Goal: Task Accomplishment & Management: Manage account settings

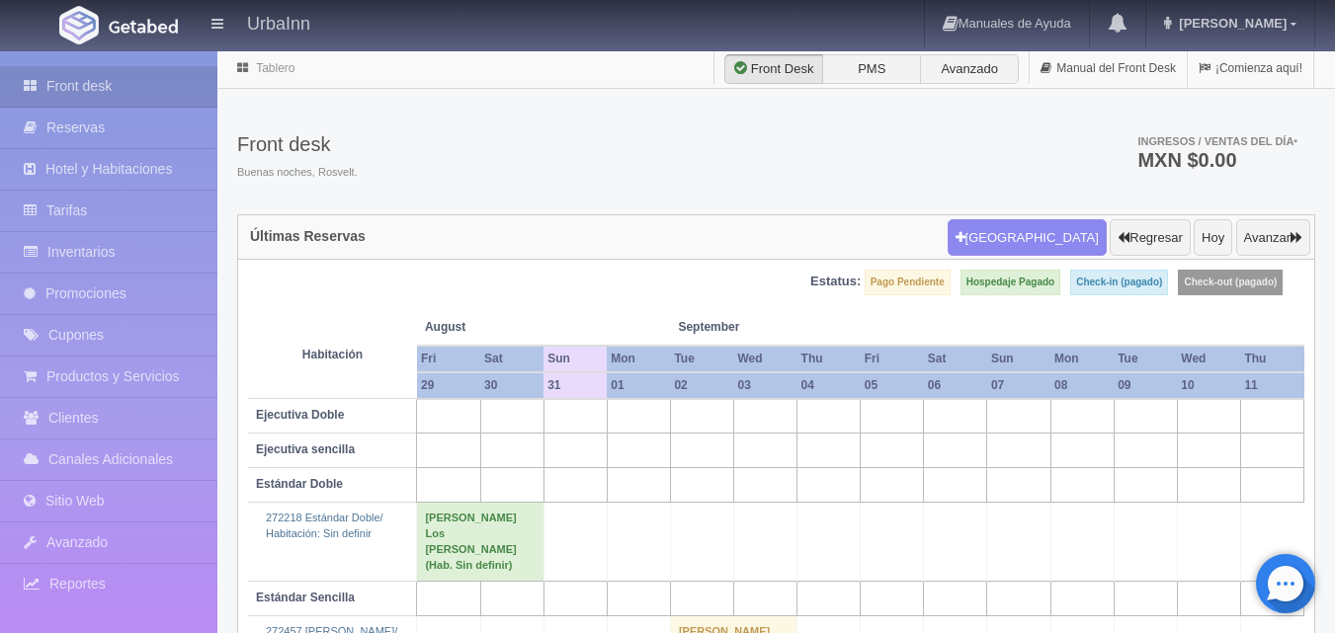
click at [876, 134] on div "Front desk Buenas noches, [PERSON_NAME]. Ingresos / Ventas del día * MXN $0.00" at bounding box center [776, 162] width 1078 height 106
click at [794, 149] on div "Front desk Buenas noches, Rosvelt. Ingresos / Ventas del día * MXN $0.00" at bounding box center [776, 162] width 1078 height 106
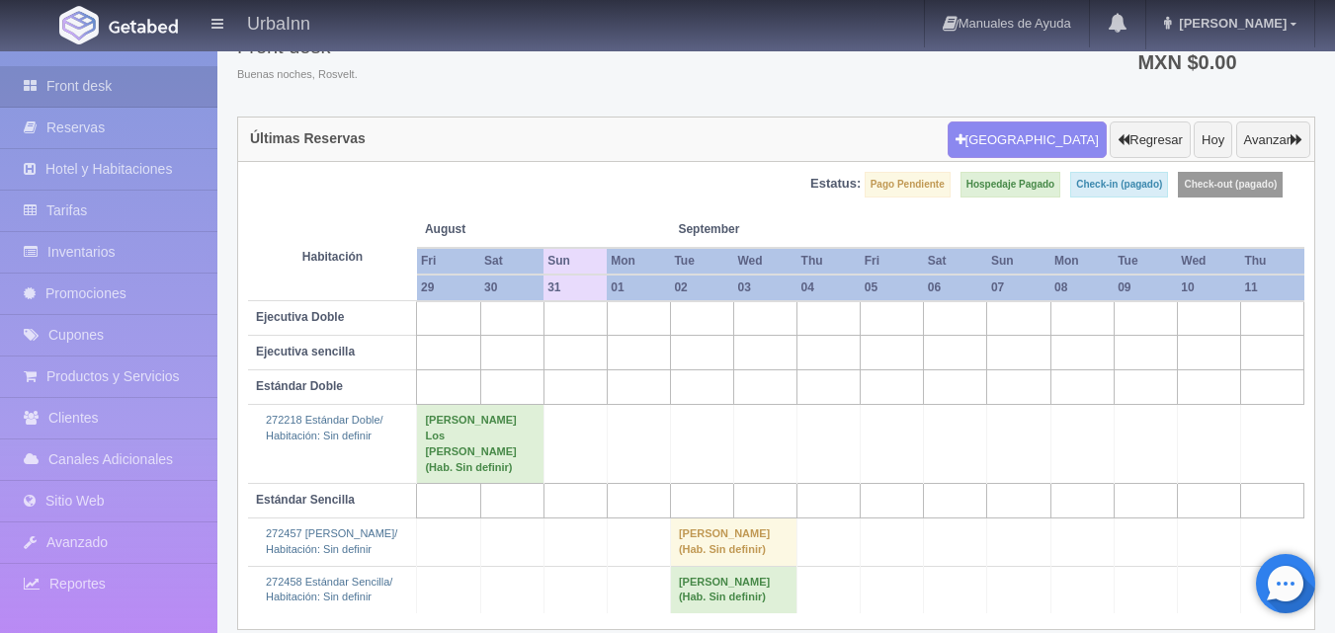
scroll to position [99, 0]
click at [816, 102] on div "Front desk Buenas noches, Rosvelt. Ingresos / Ventas del día * MXN $0.00" at bounding box center [776, 63] width 1078 height 106
click at [740, 57] on div "Front desk Buenas noches, Rosvelt. Ingresos / Ventas del día * MXN $0.00" at bounding box center [776, 63] width 1078 height 106
click at [737, 137] on div "Últimas Reservas Nueva Reserva Regresar Hoy Avanzar" at bounding box center [776, 139] width 1076 height 45
click at [123, 170] on link "Hotel y Habitaciones" at bounding box center [108, 169] width 217 height 41
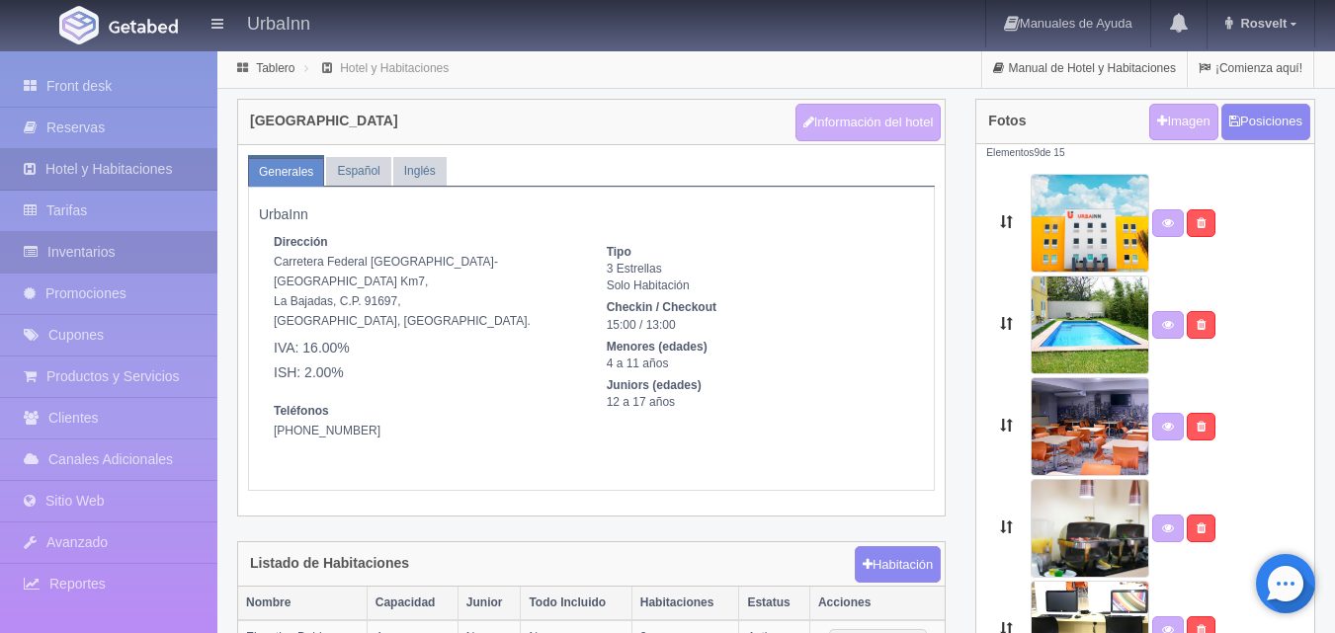
click at [128, 246] on link "Inventarios" at bounding box center [108, 252] width 217 height 41
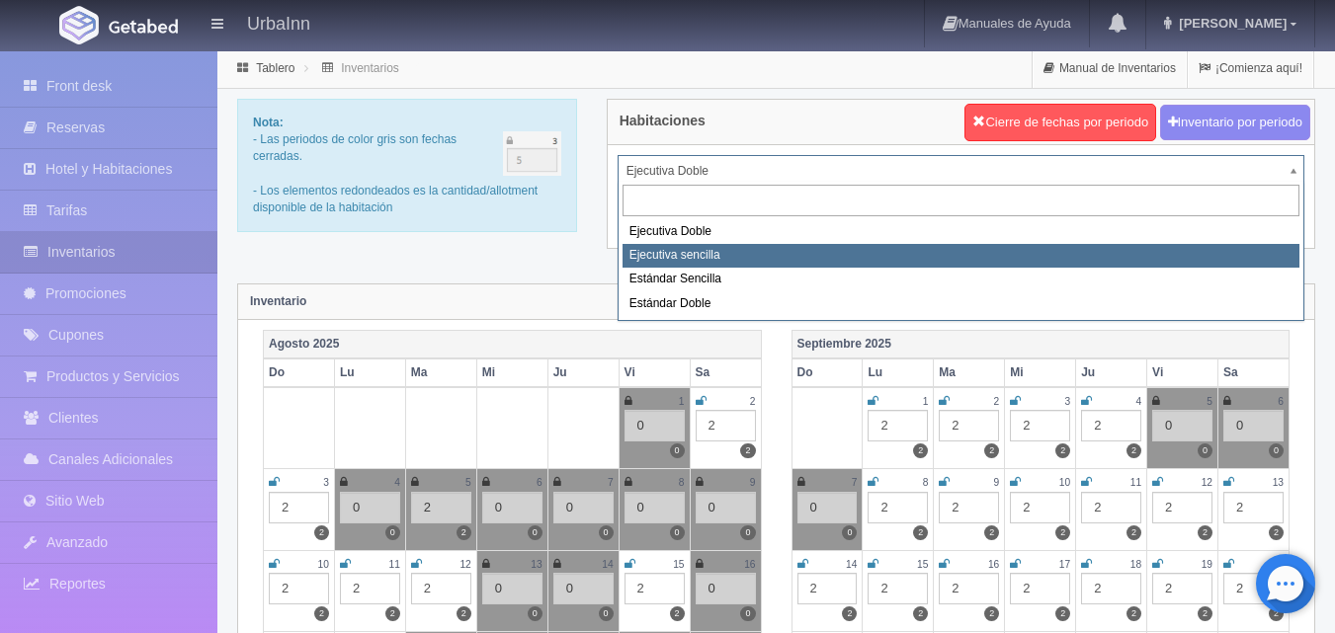
select select "1738"
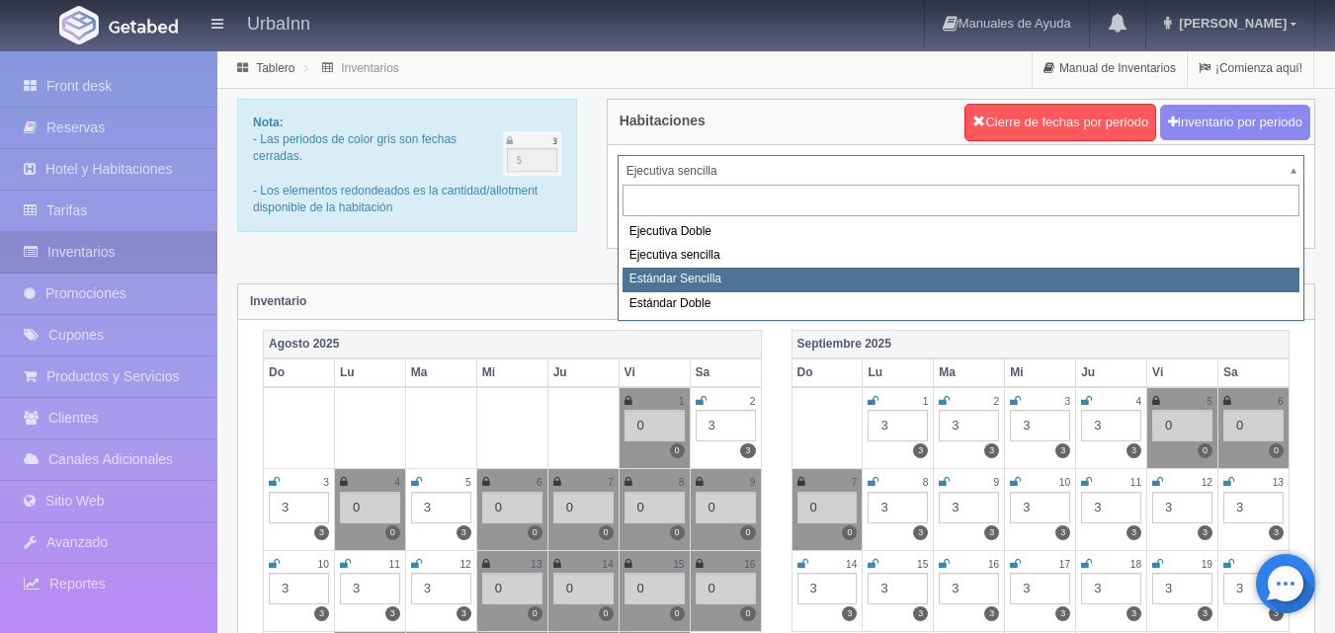
select select "1739"
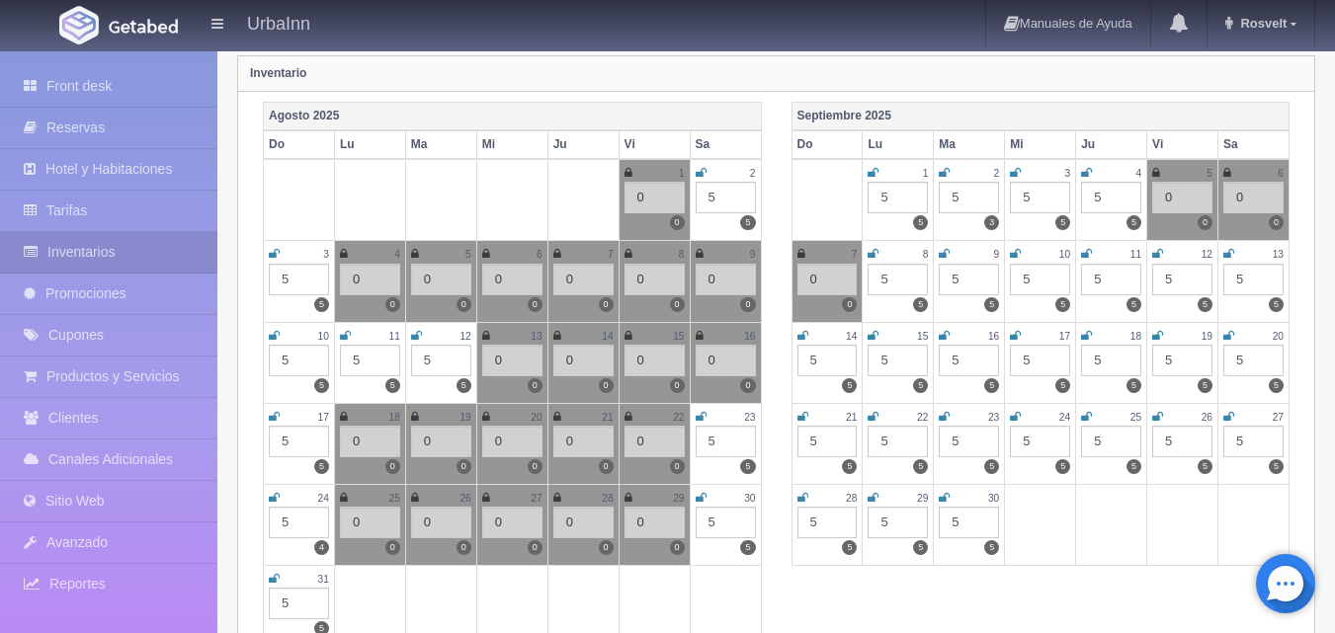
scroll to position [230, 0]
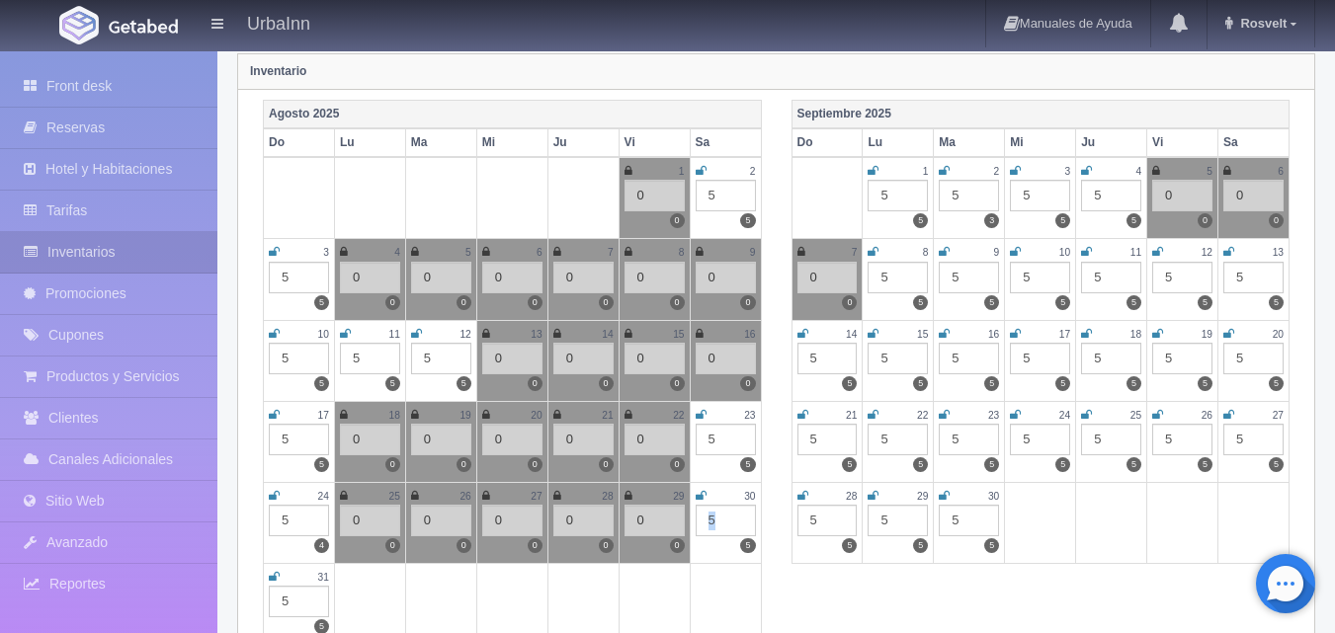
click at [711, 521] on div "5" at bounding box center [726, 521] width 60 height 32
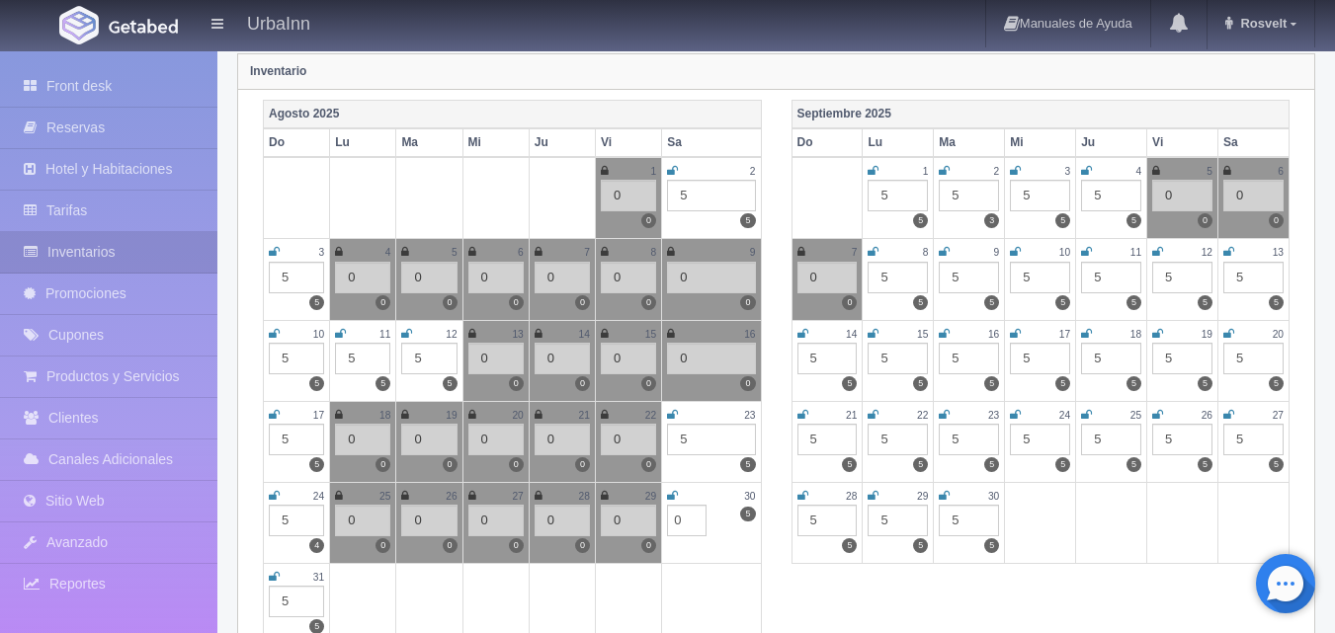
type input "0"
click at [678, 492] on td "30 5 5 0" at bounding box center [711, 522] width 99 height 81
click at [678, 492] on icon at bounding box center [672, 496] width 11 height 12
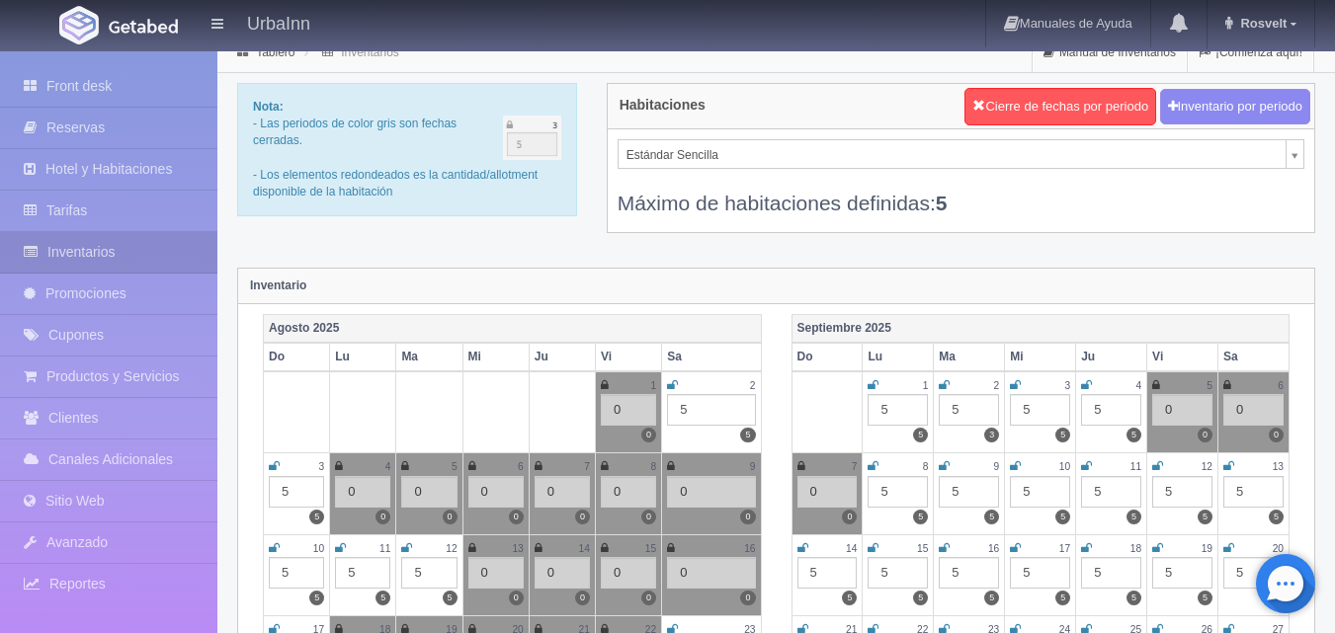
scroll to position [0, 0]
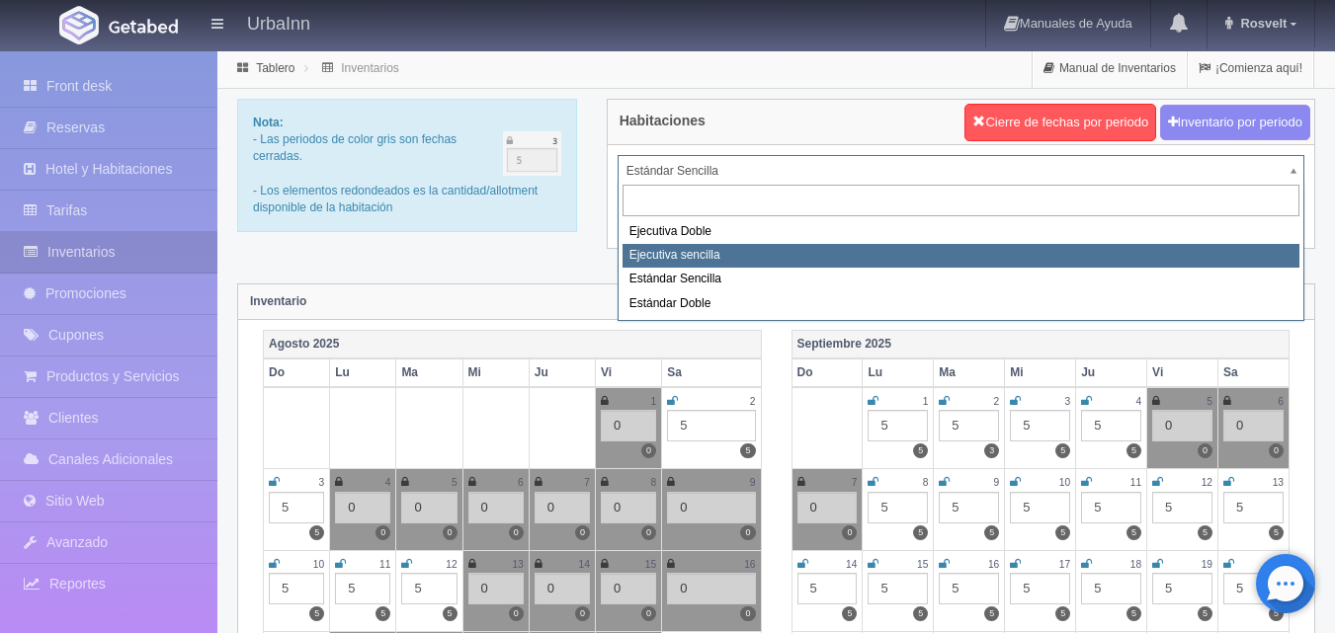
select select "1738"
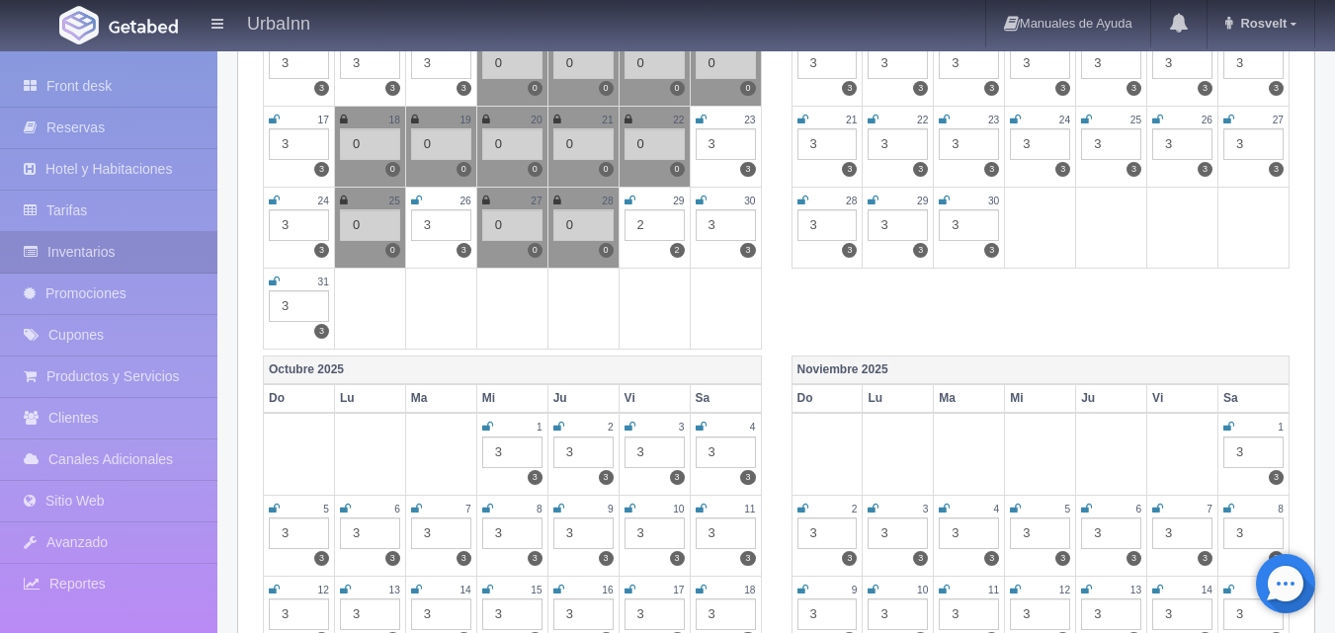
scroll to position [527, 0]
click at [717, 223] on div "3" at bounding box center [726, 225] width 60 height 32
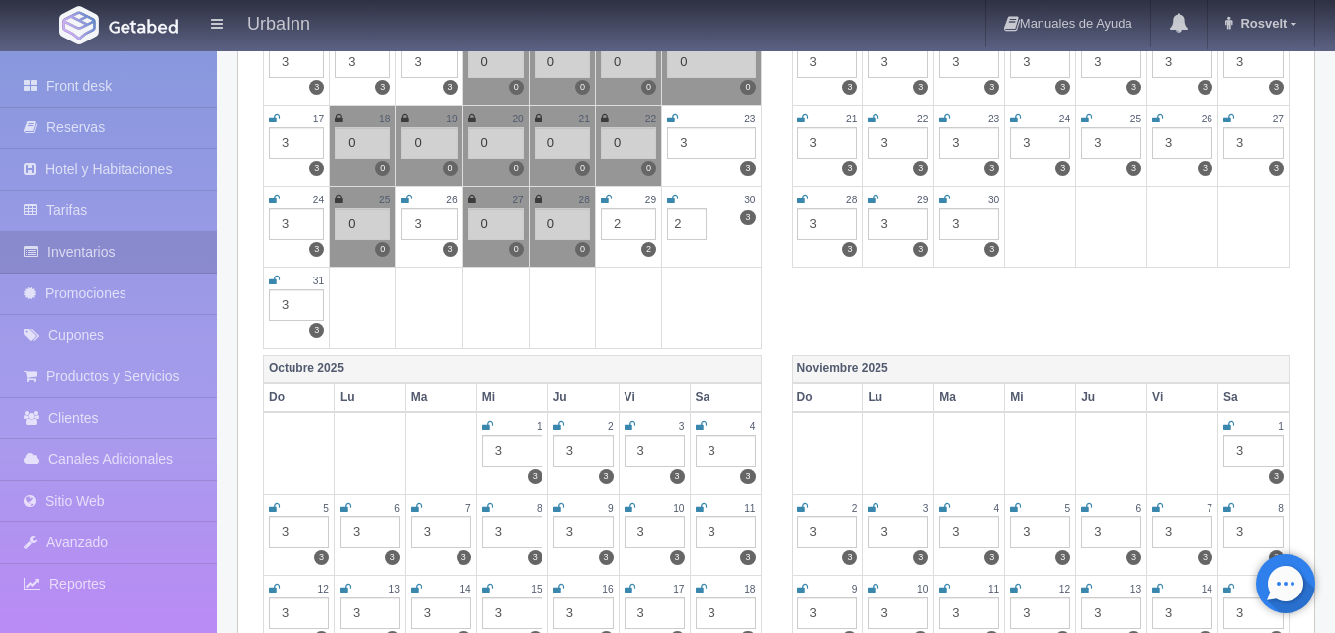
type input "2"
click at [678, 200] on icon at bounding box center [672, 200] width 11 height 12
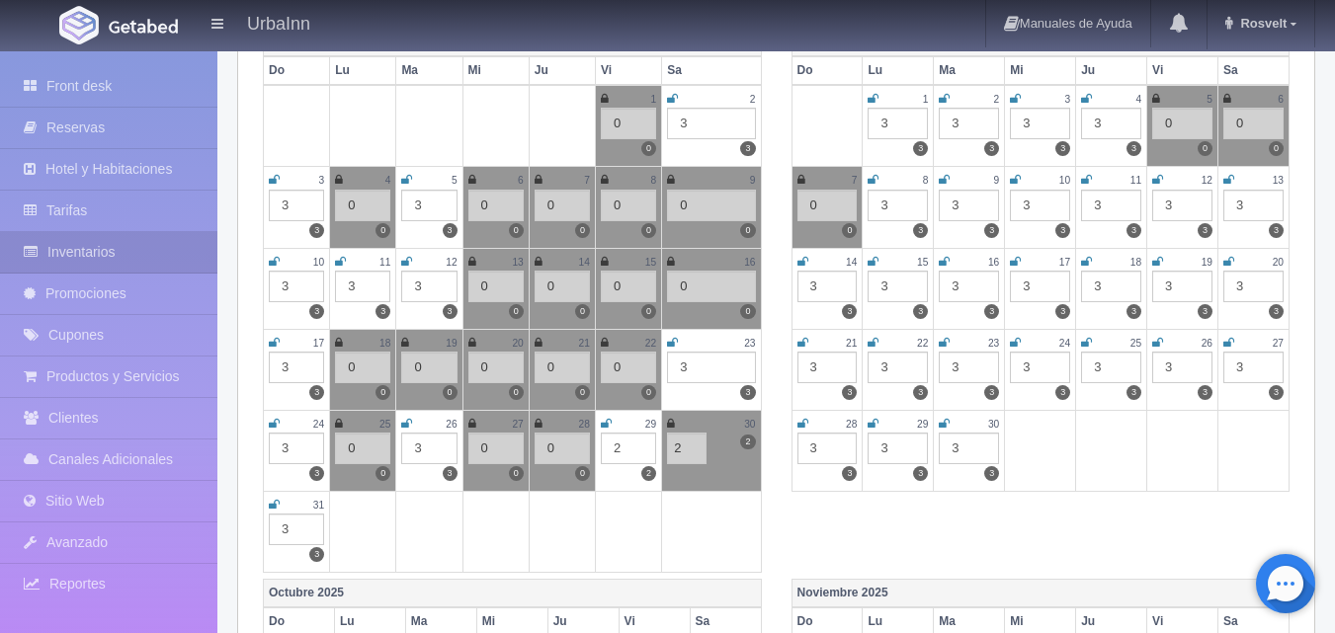
scroll to position [363, 0]
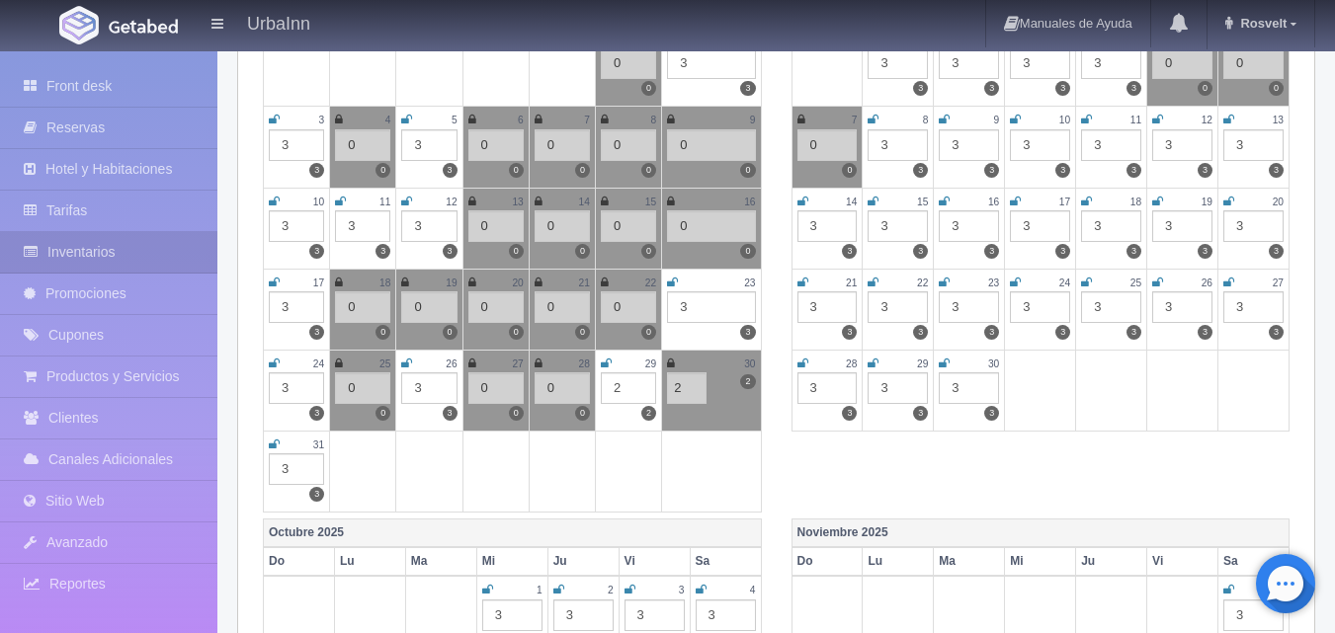
click at [677, 361] on div "30" at bounding box center [711, 364] width 88 height 17
click at [670, 363] on icon at bounding box center [671, 364] width 8 height 12
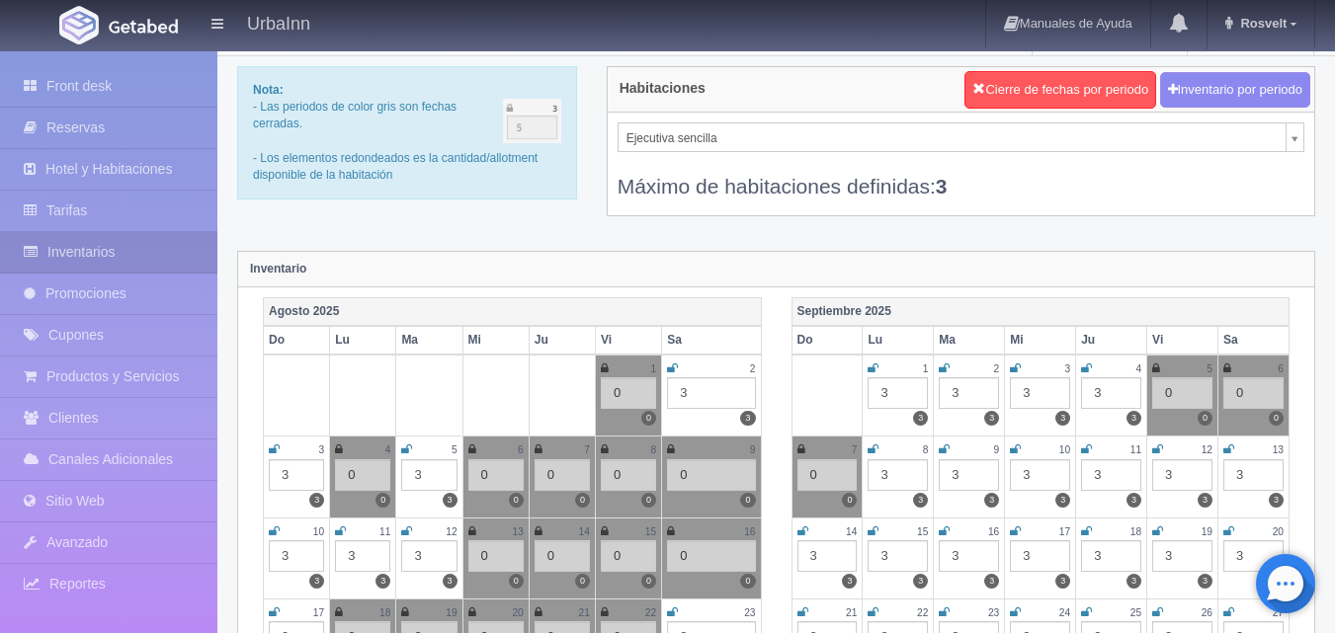
scroll to position [0, 0]
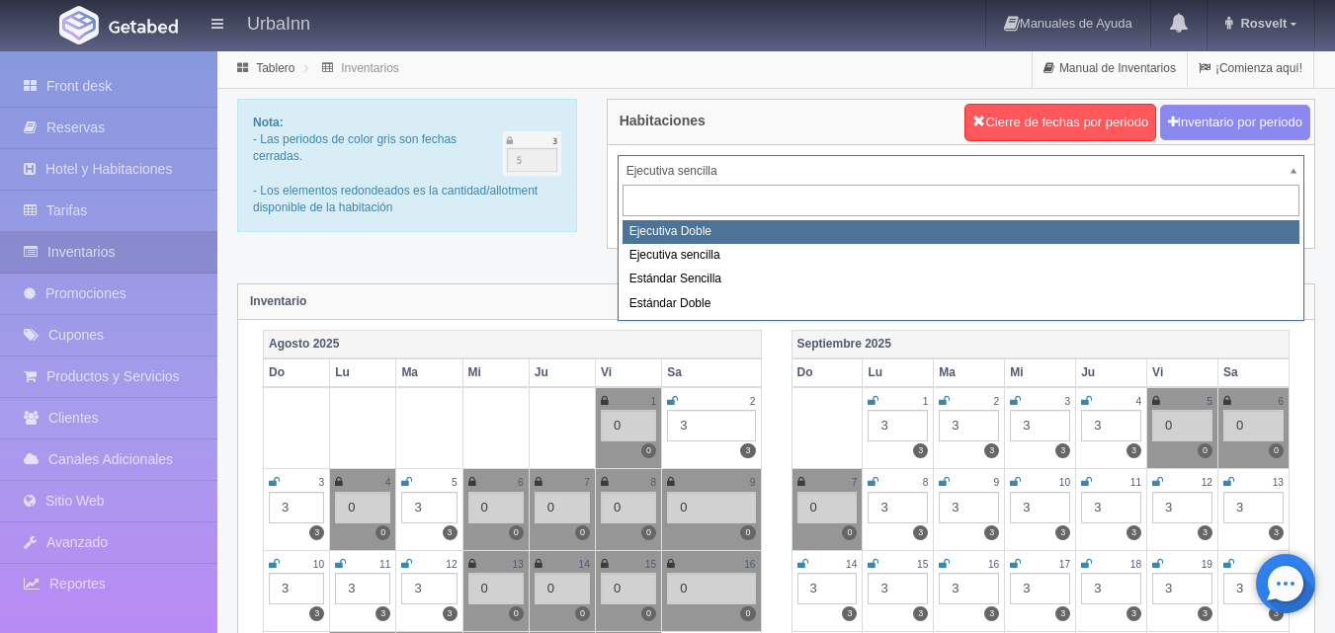
select select "1732"
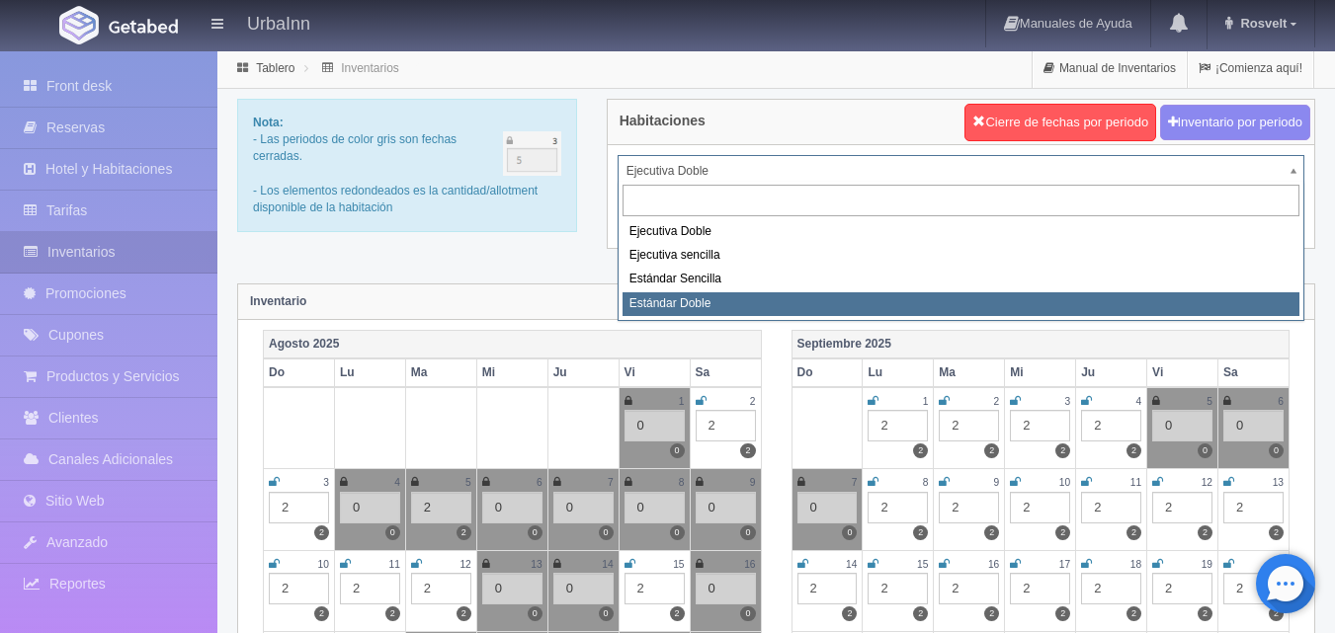
select select "1740"
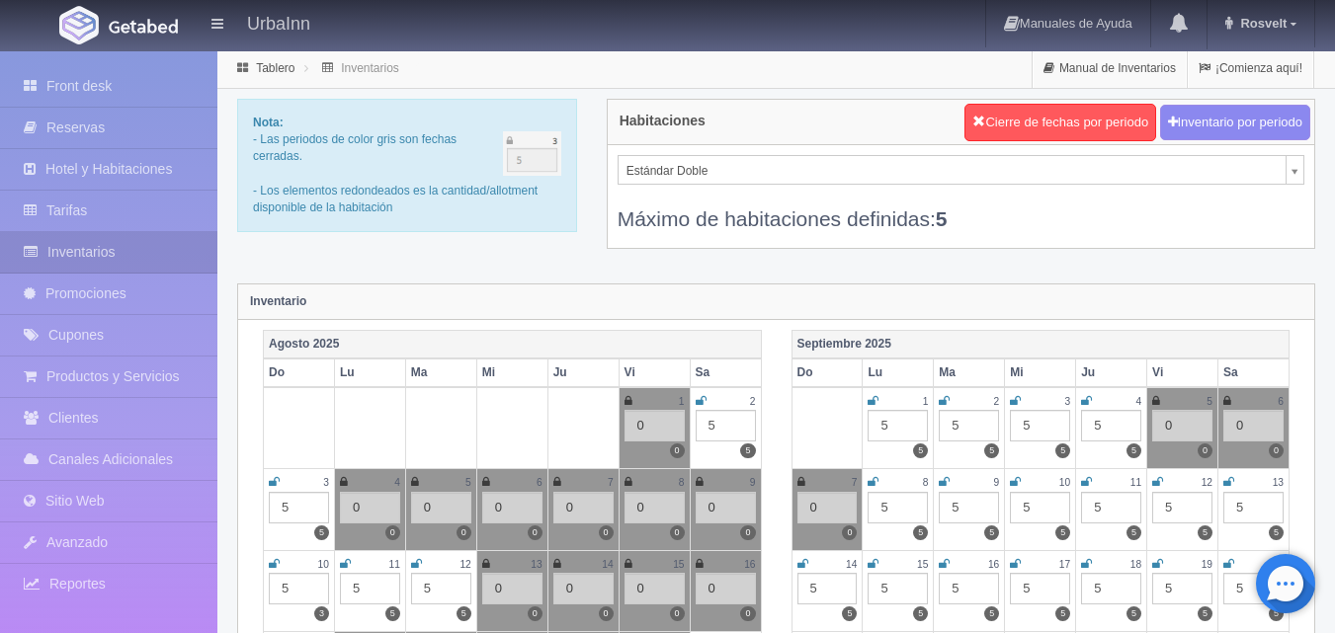
drag, startPoint x: 904, startPoint y: 57, endPoint x: 893, endPoint y: 59, distance: 11.0
click at [904, 59] on div "Tablero Inventarios Manual de Inventarios ¡Comienza aquí!" at bounding box center [776, 69] width 1118 height 40
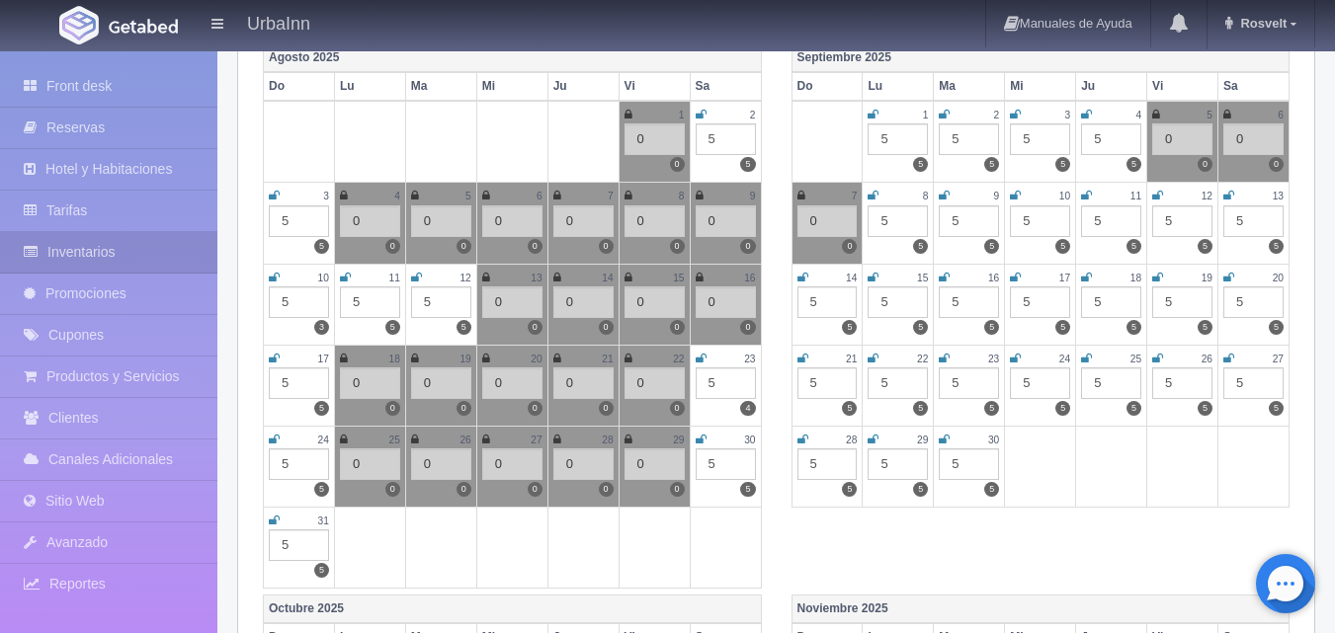
scroll to position [363, 0]
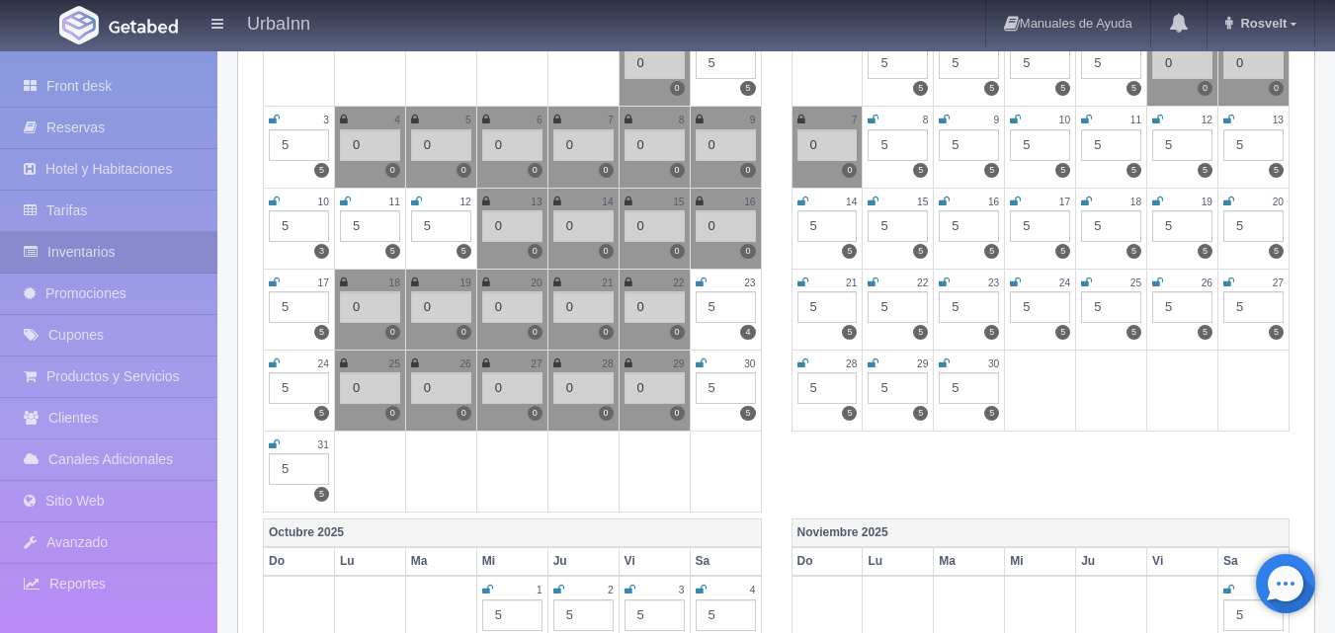
click at [723, 386] on div "5" at bounding box center [726, 389] width 60 height 32
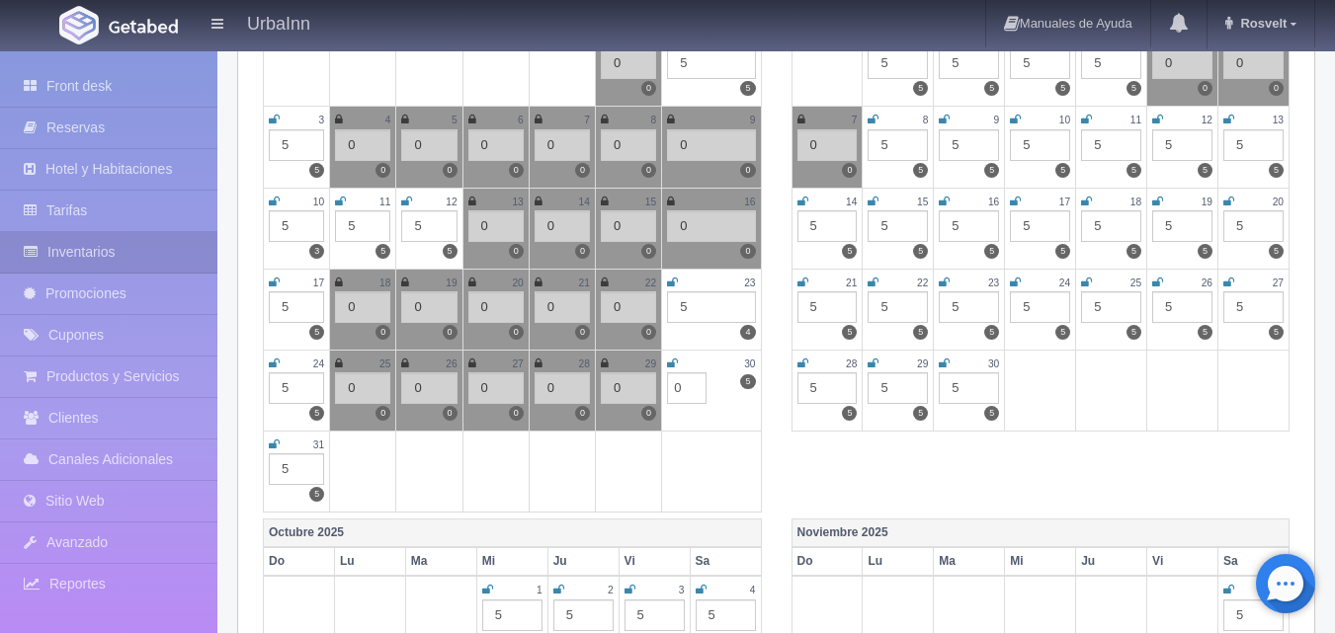
type input "0"
click at [671, 369] on icon at bounding box center [672, 364] width 11 height 12
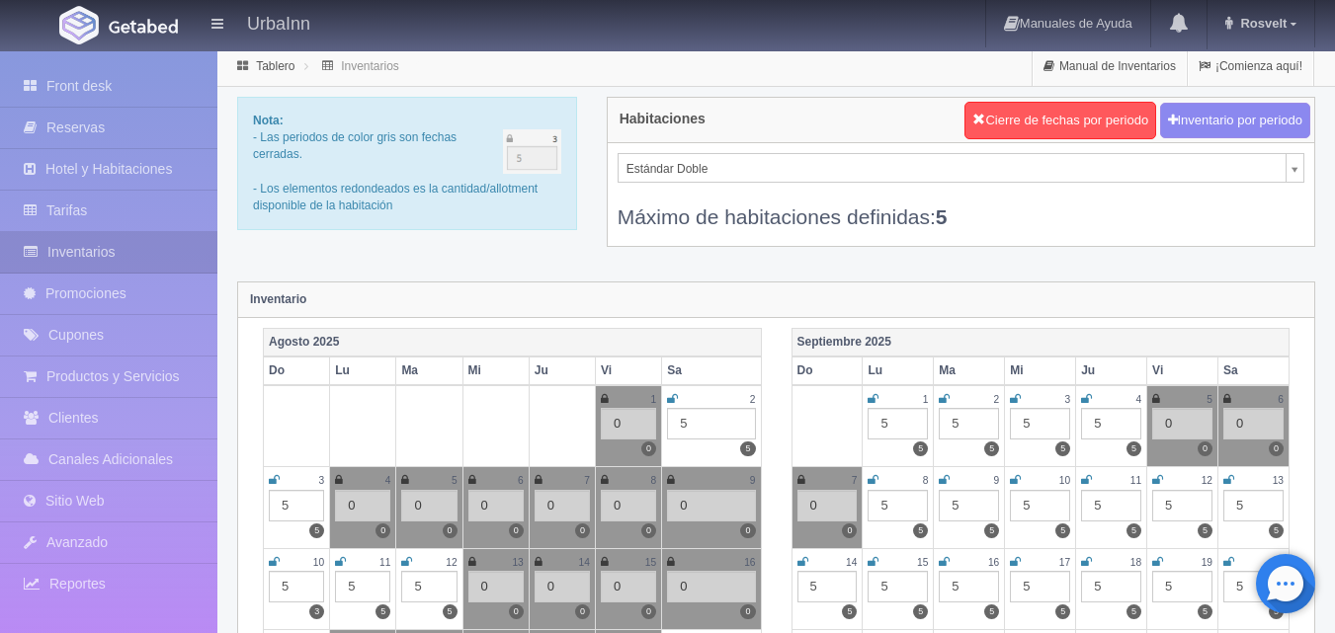
scroll to position [0, 0]
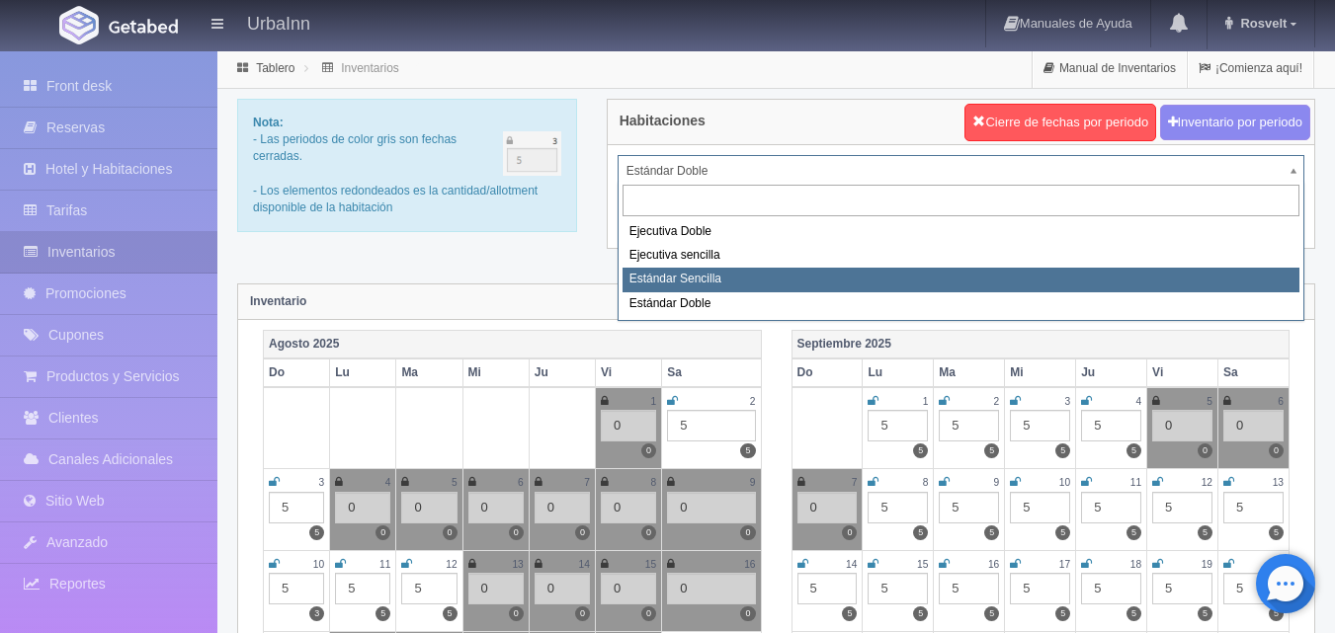
select select "1739"
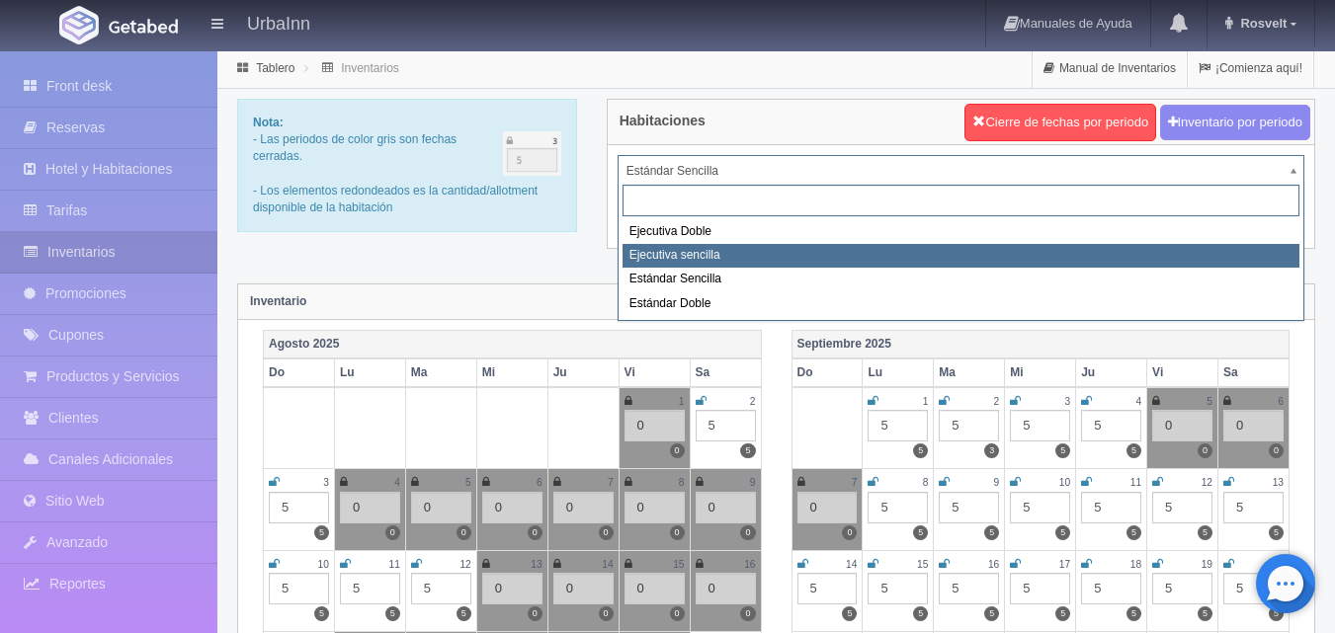
drag, startPoint x: 682, startPoint y: 233, endPoint x: 688, endPoint y: 262, distance: 29.3
select select "1738"
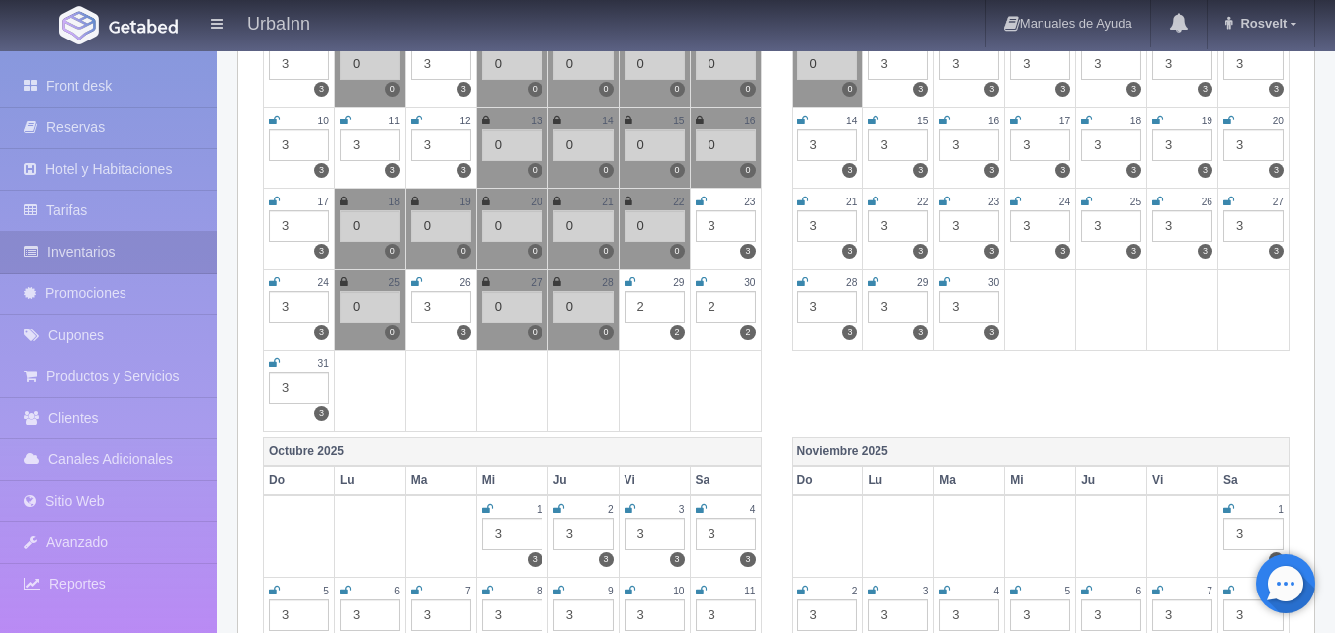
scroll to position [494, 0]
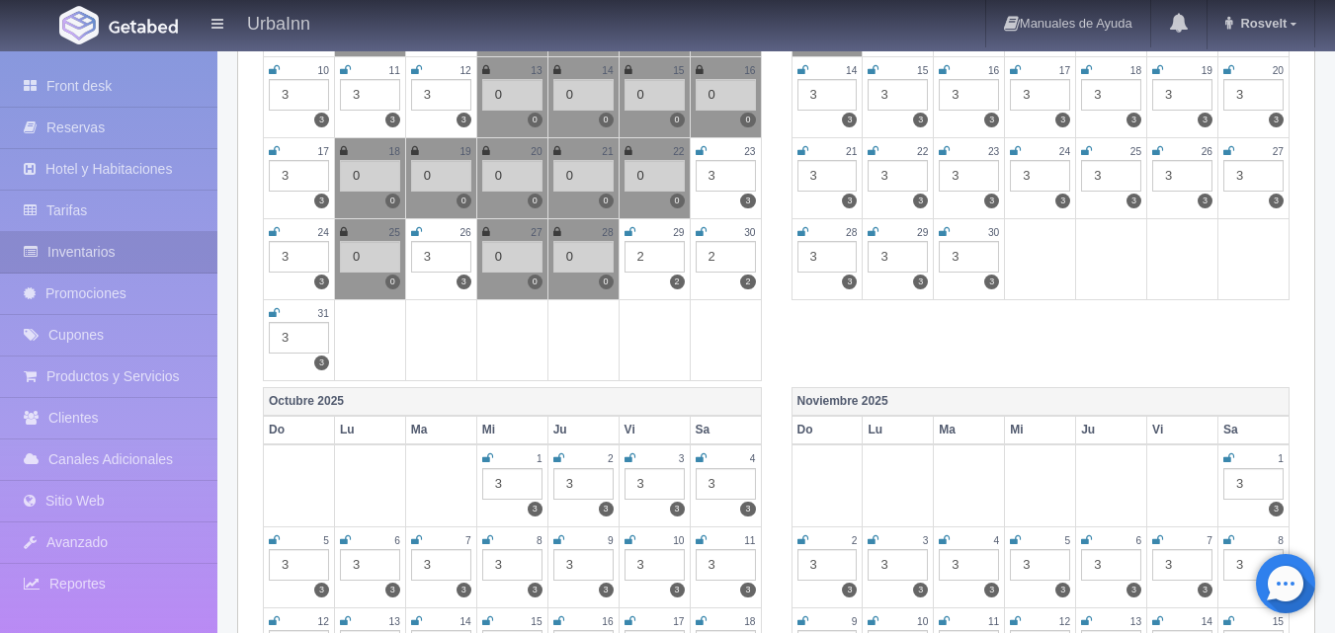
click at [728, 258] on div "2" at bounding box center [726, 257] width 60 height 32
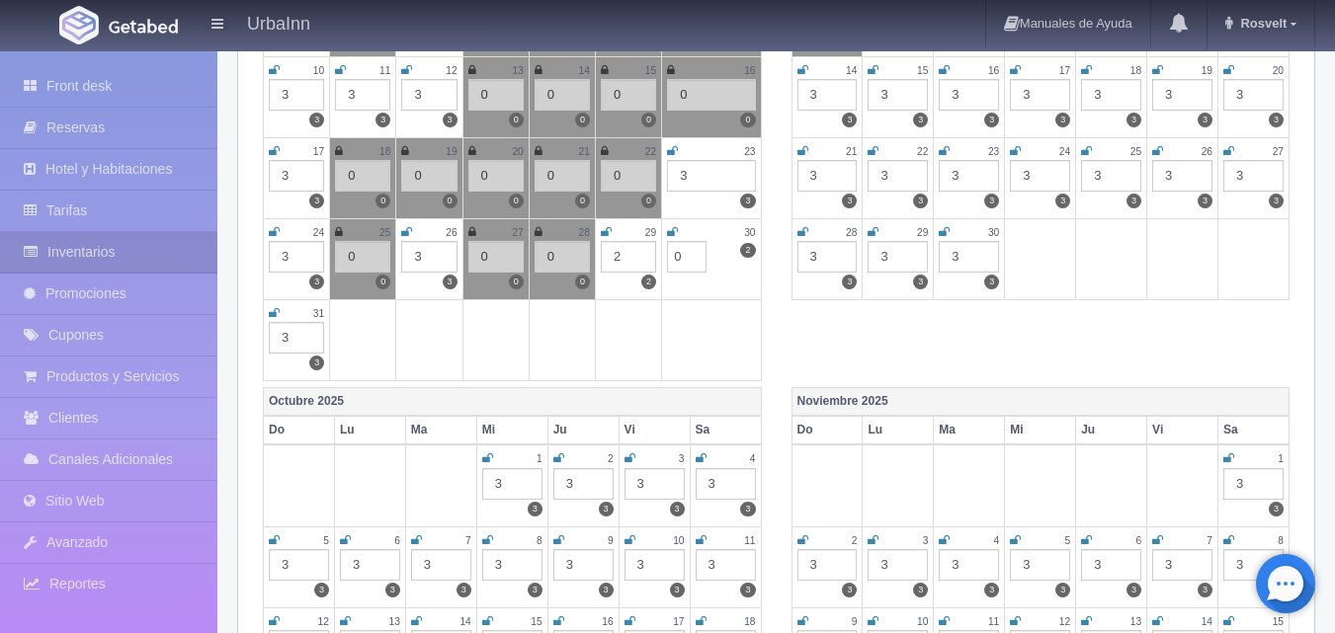
type input "0"
click at [682, 236] on div "30" at bounding box center [711, 232] width 88 height 17
click at [681, 232] on div "30" at bounding box center [711, 232] width 88 height 17
click at [672, 236] on icon at bounding box center [672, 232] width 11 height 12
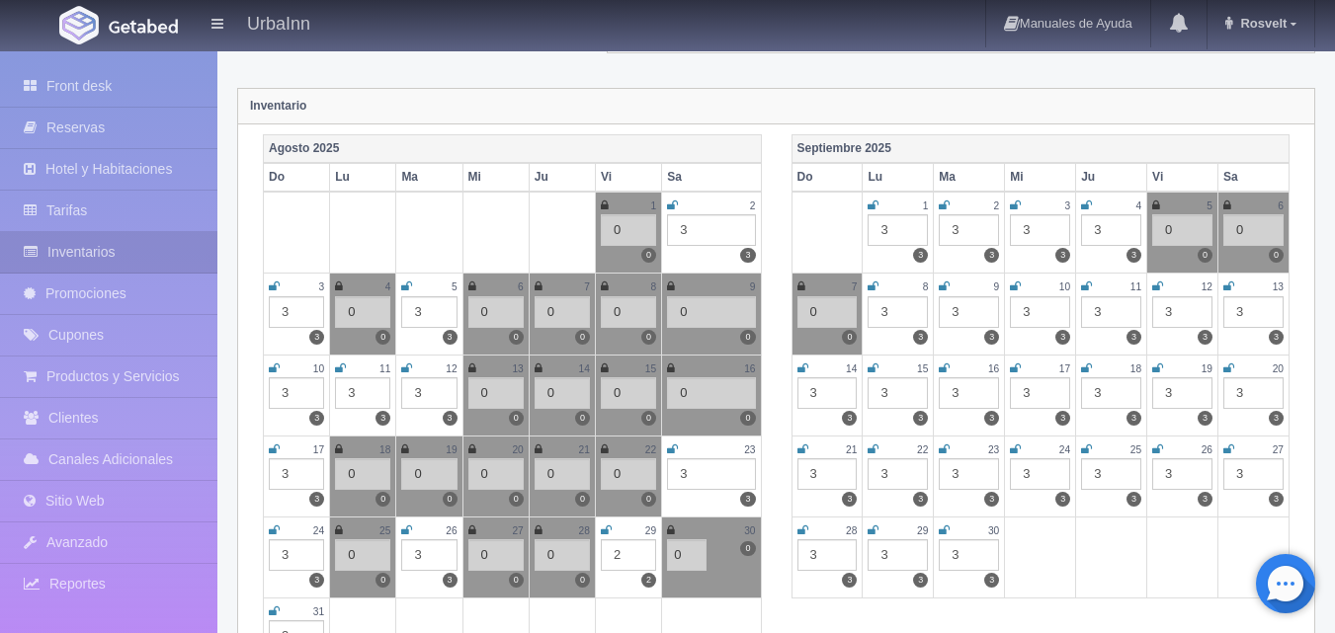
scroll to position [0, 0]
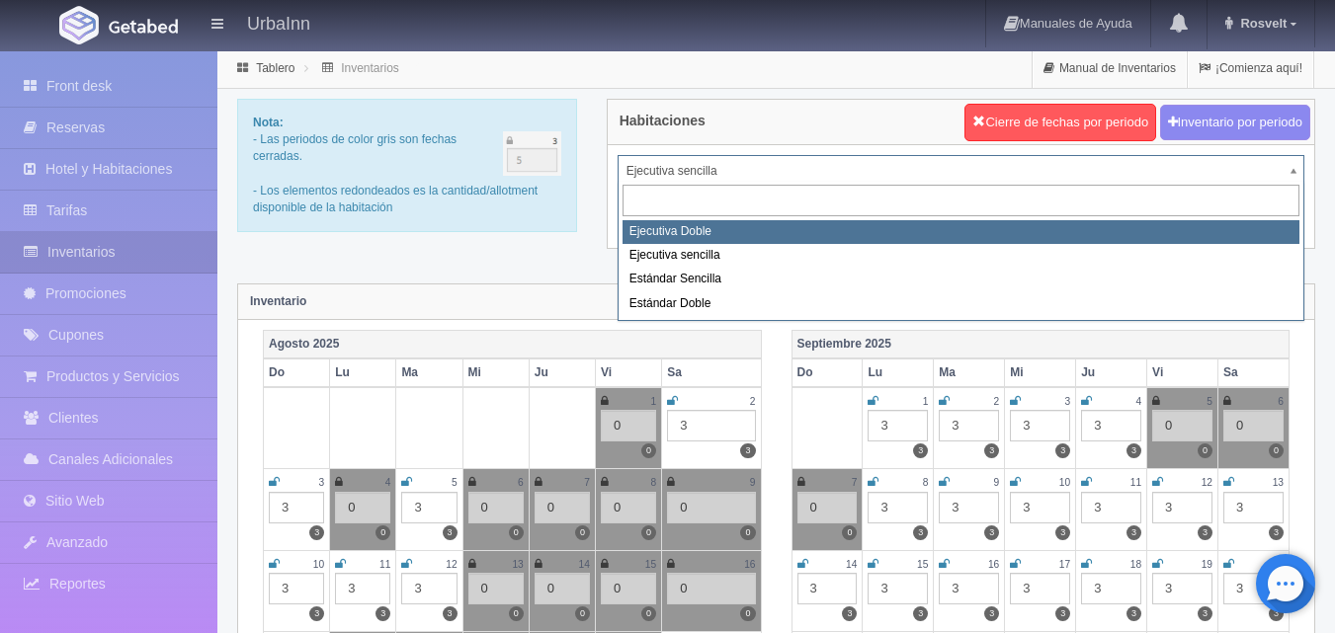
select select "1732"
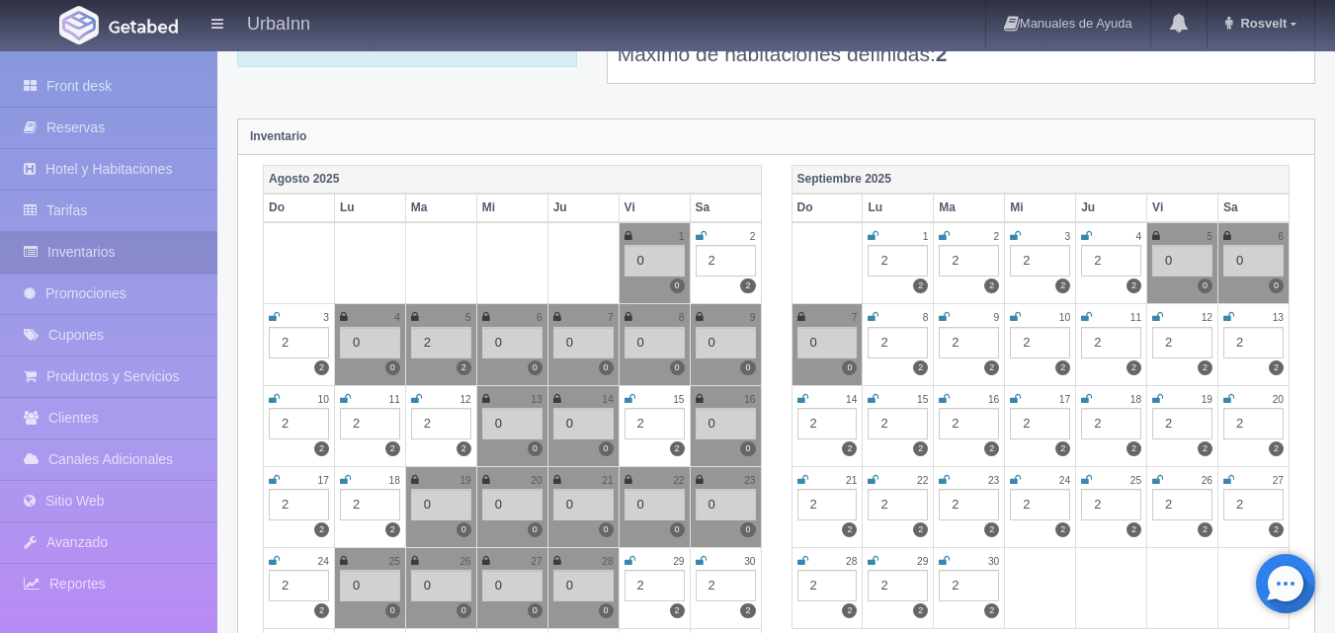
scroll to position [363, 0]
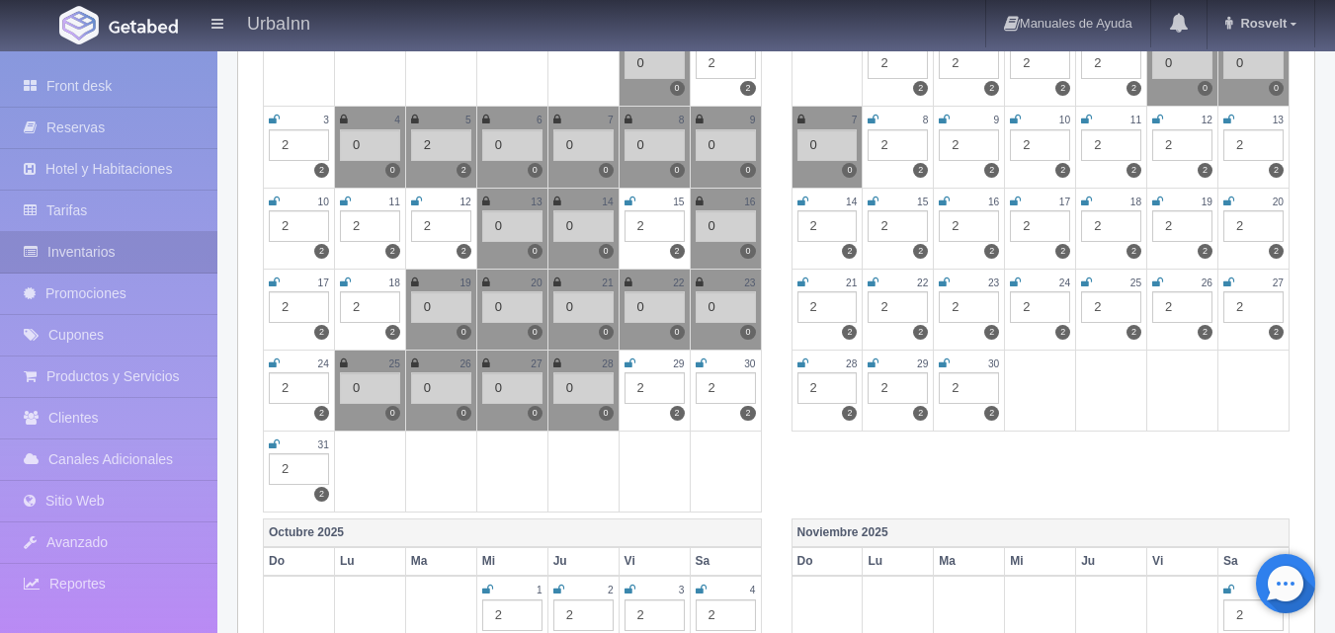
click at [709, 383] on div "2" at bounding box center [726, 389] width 60 height 32
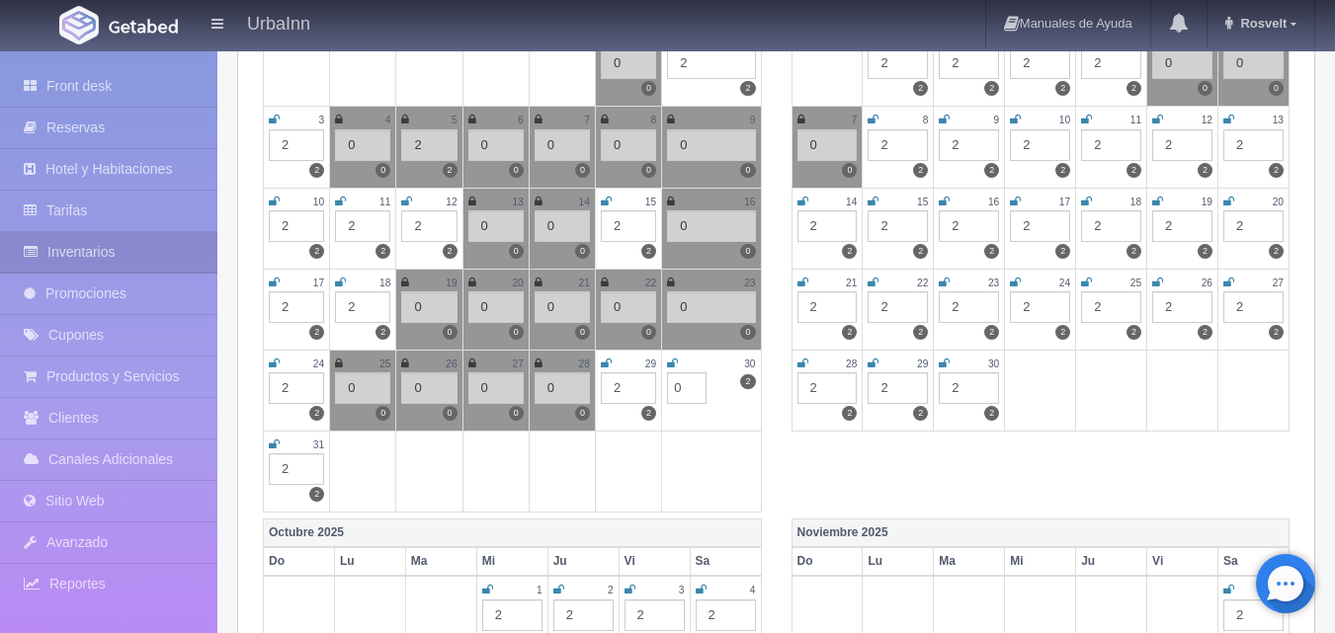
type input "0"
click at [682, 369] on div "30" at bounding box center [711, 364] width 88 height 17
click at [677, 368] on icon at bounding box center [672, 364] width 11 height 12
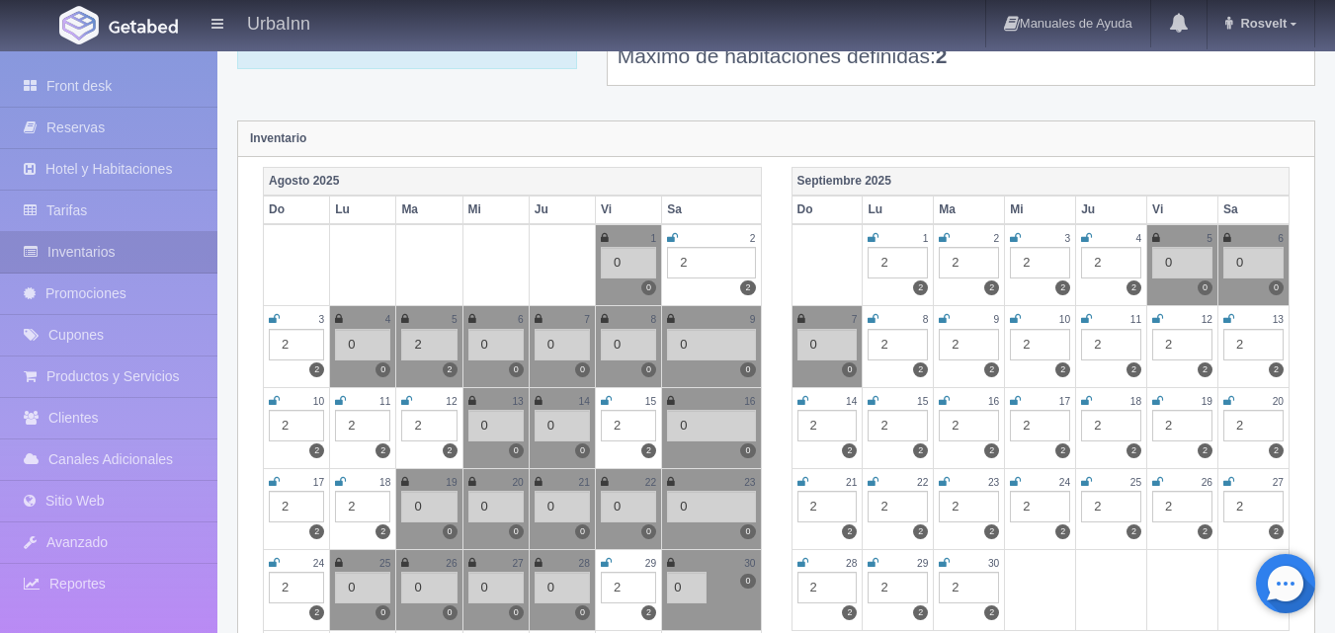
scroll to position [0, 0]
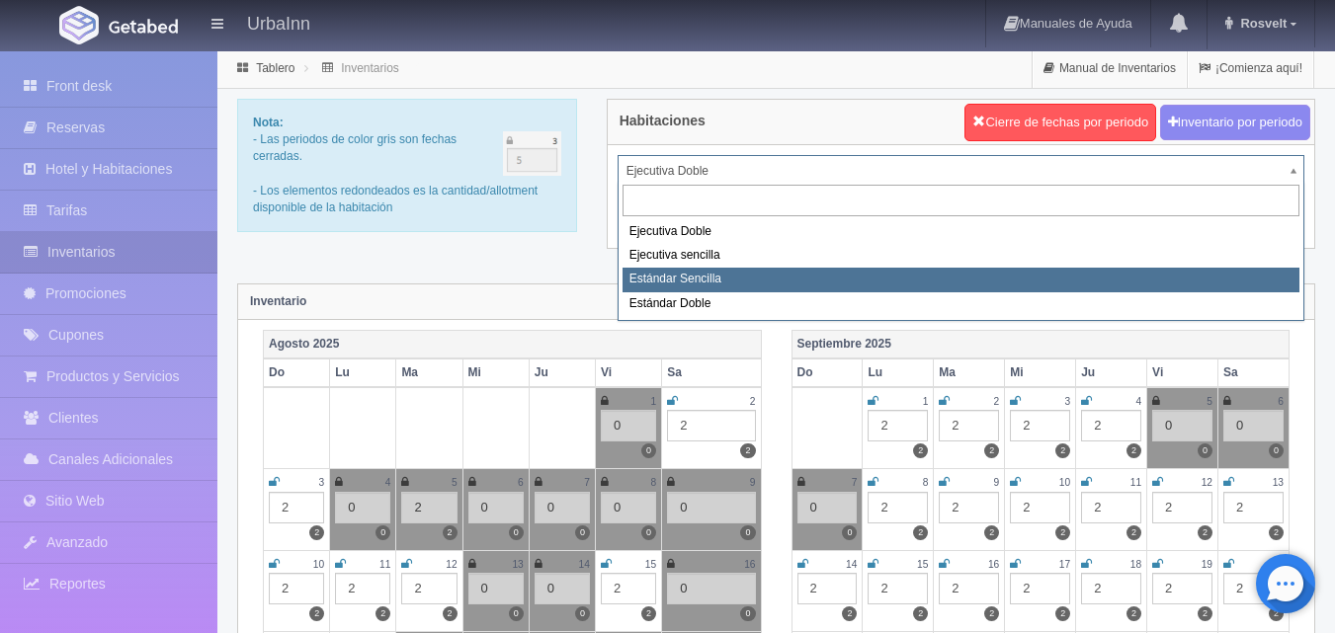
select select "1739"
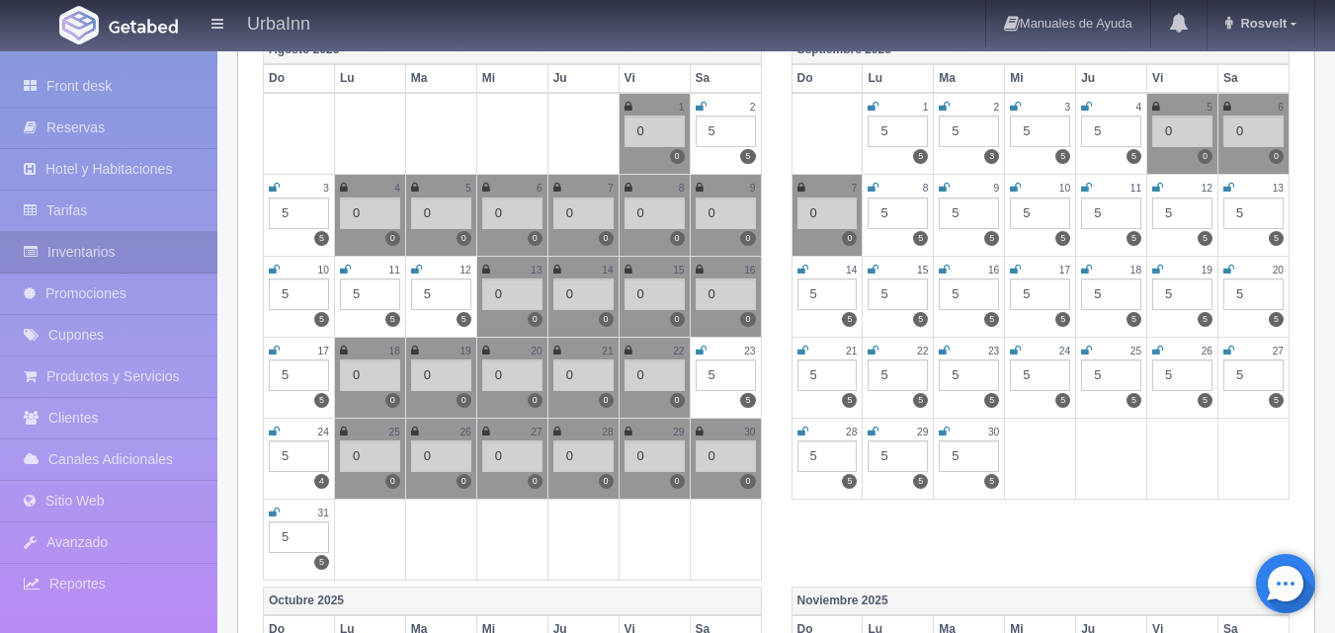
scroll to position [296, 0]
